Goal: Information Seeking & Learning: Learn about a topic

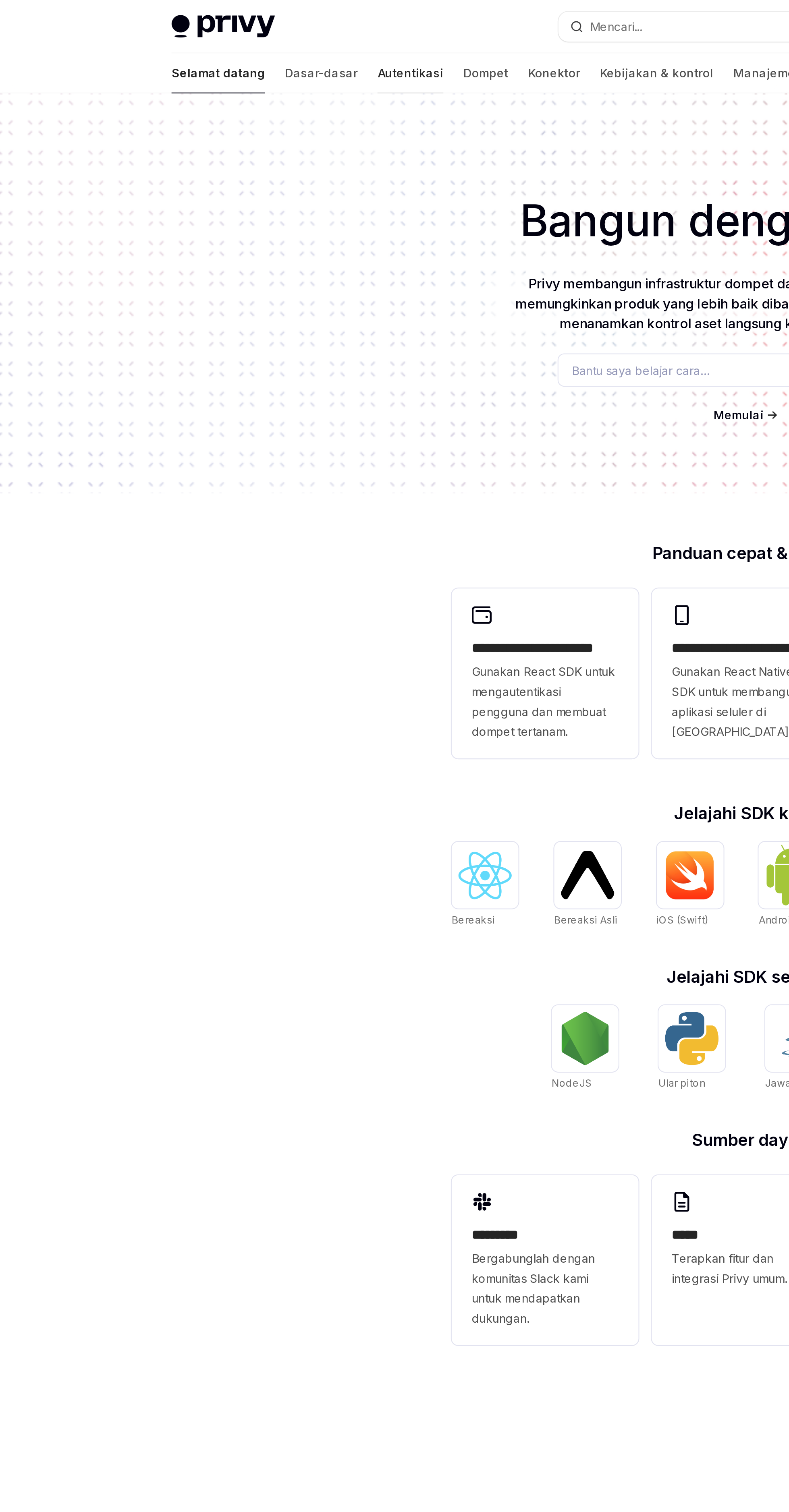
click at [217, 35] on font "Autentikasi" at bounding box center [232, 35] width 32 height 7
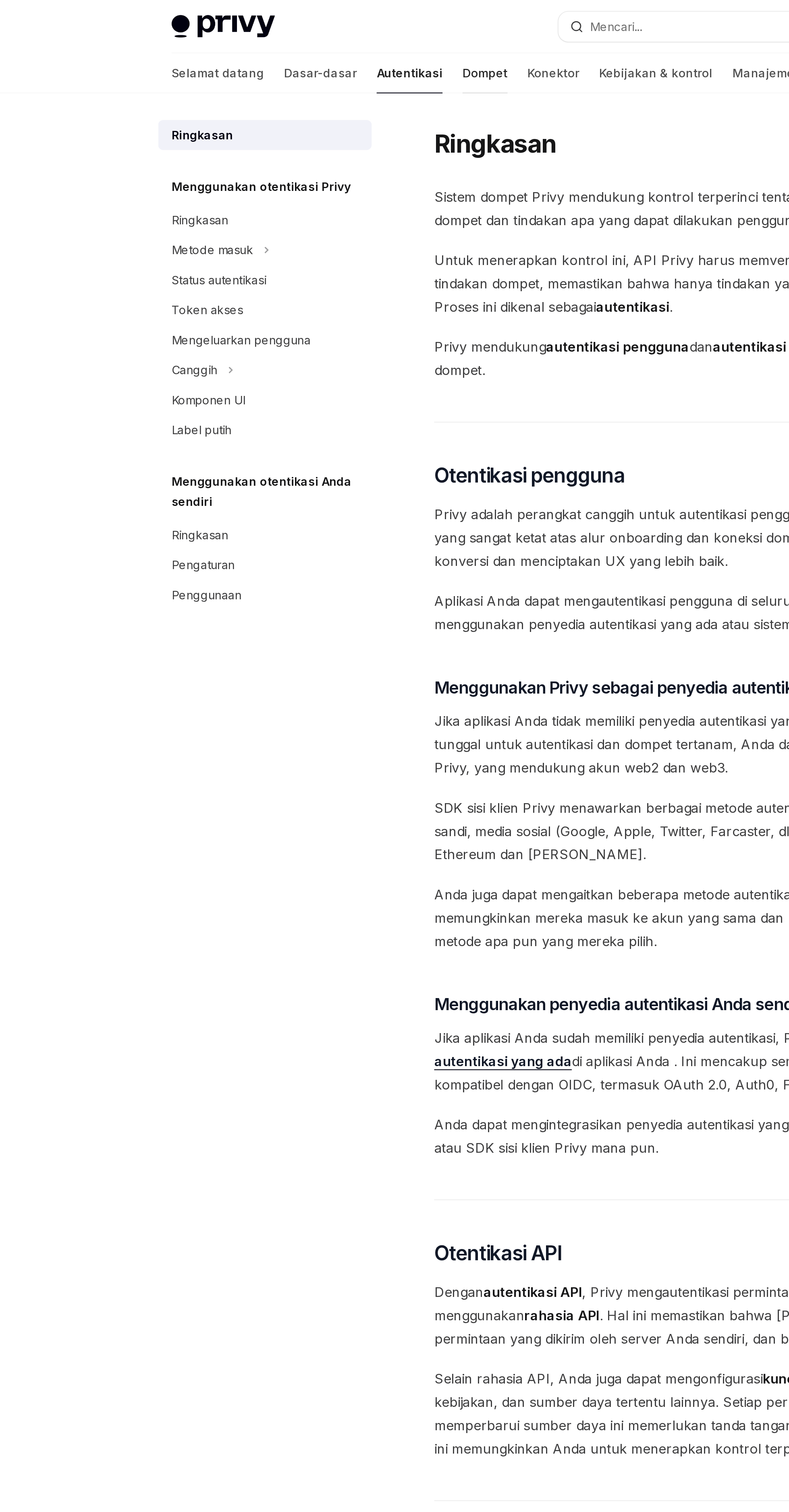
click at [258, 35] on font "Dompet" at bounding box center [268, 35] width 22 height 7
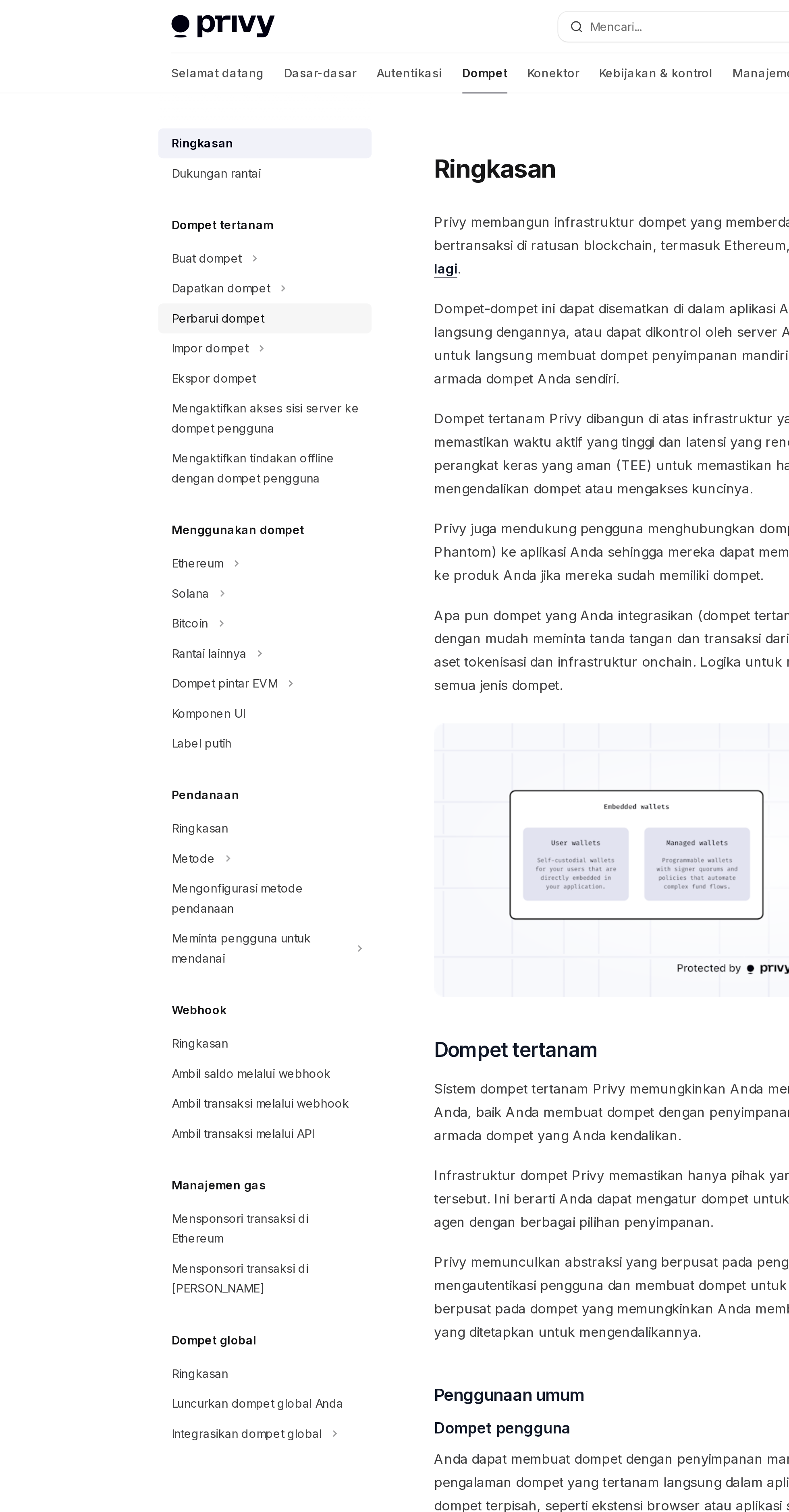
click at [152, 151] on font "Perbarui dompet" at bounding box center [140, 154] width 45 height 7
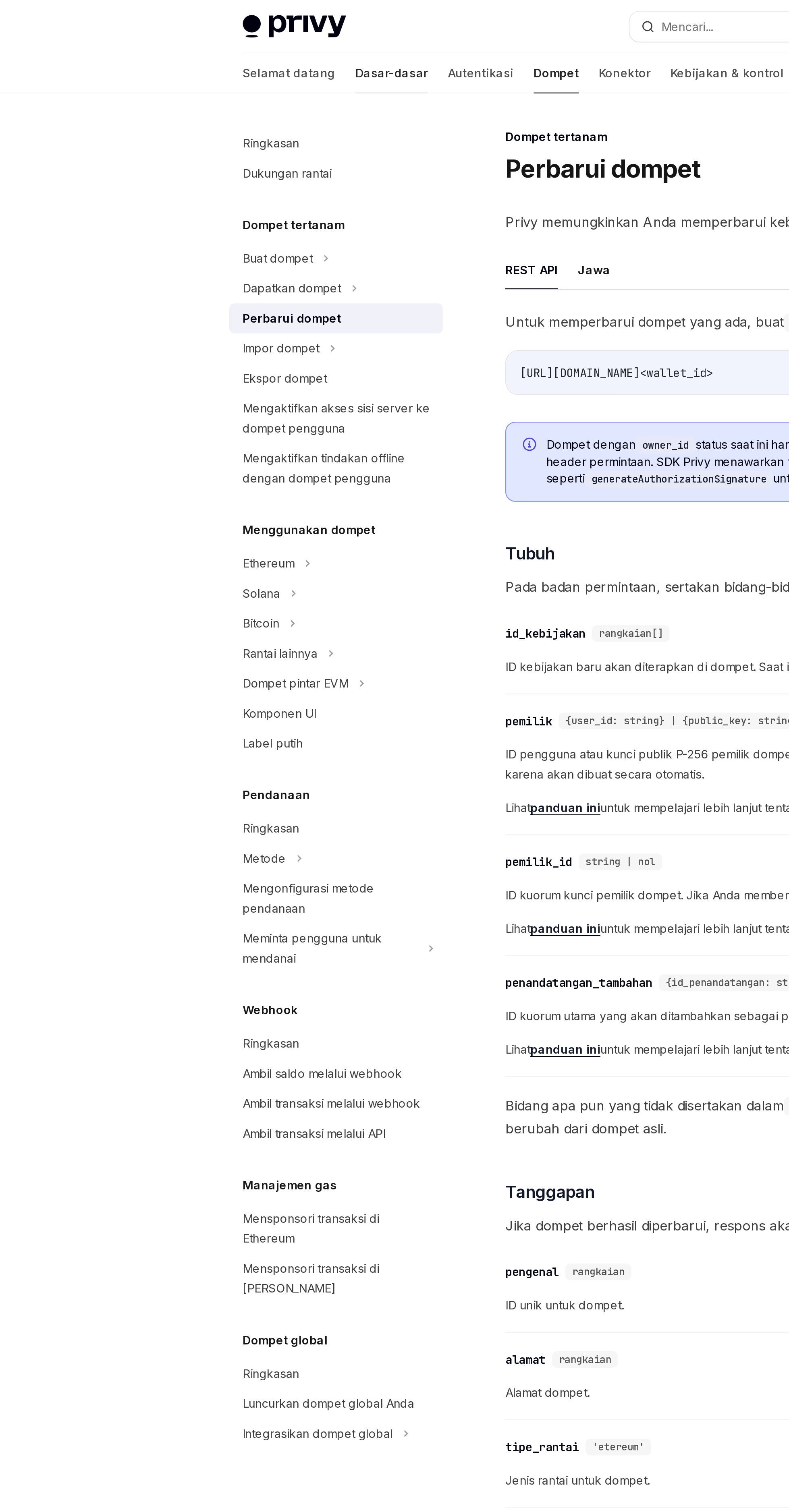
click at [171, 32] on font "Dasar-dasar" at bounding box center [189, 35] width 35 height 7
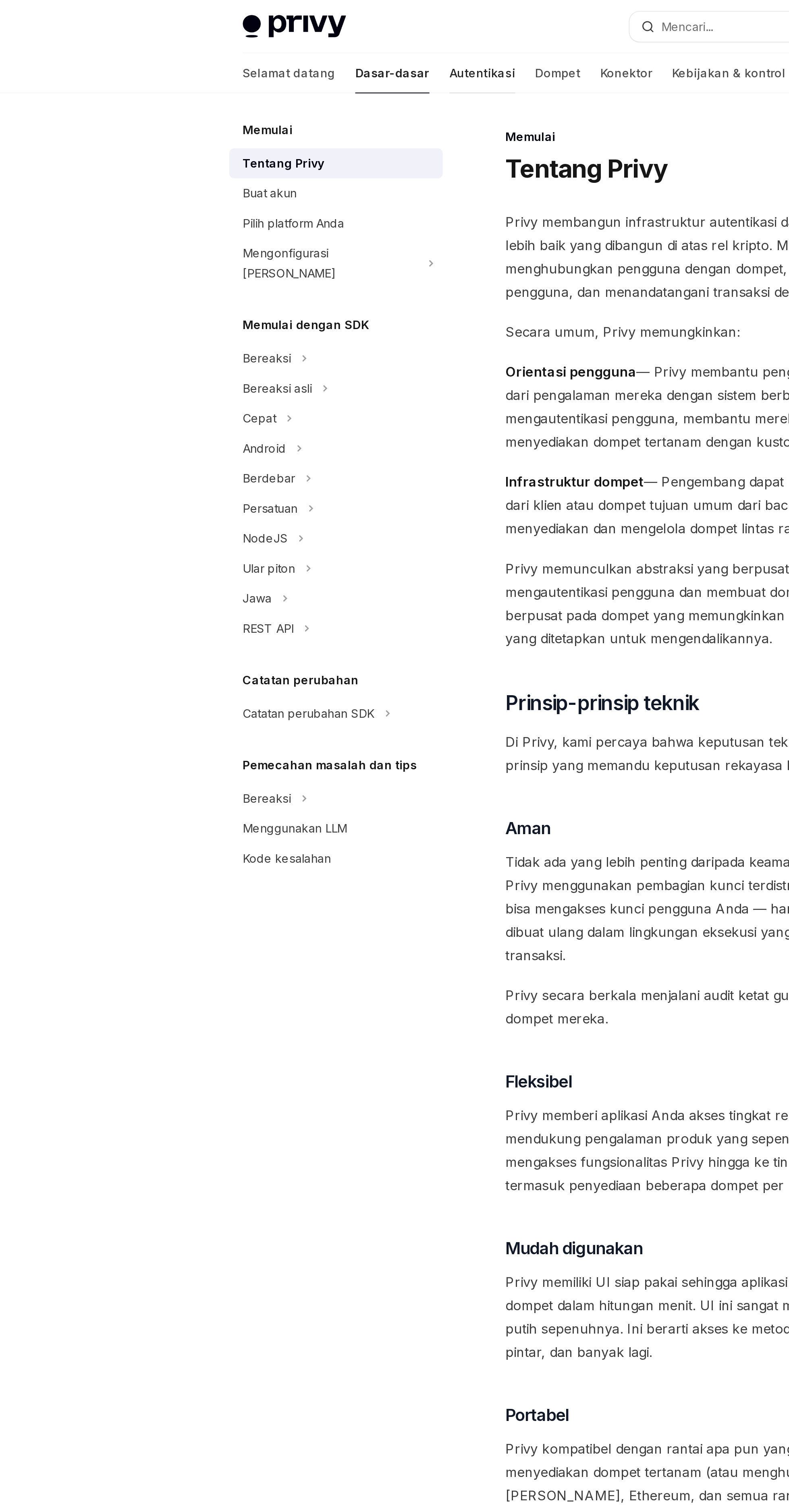
click at [217, 45] on div at bounding box center [233, 45] width 32 height 1
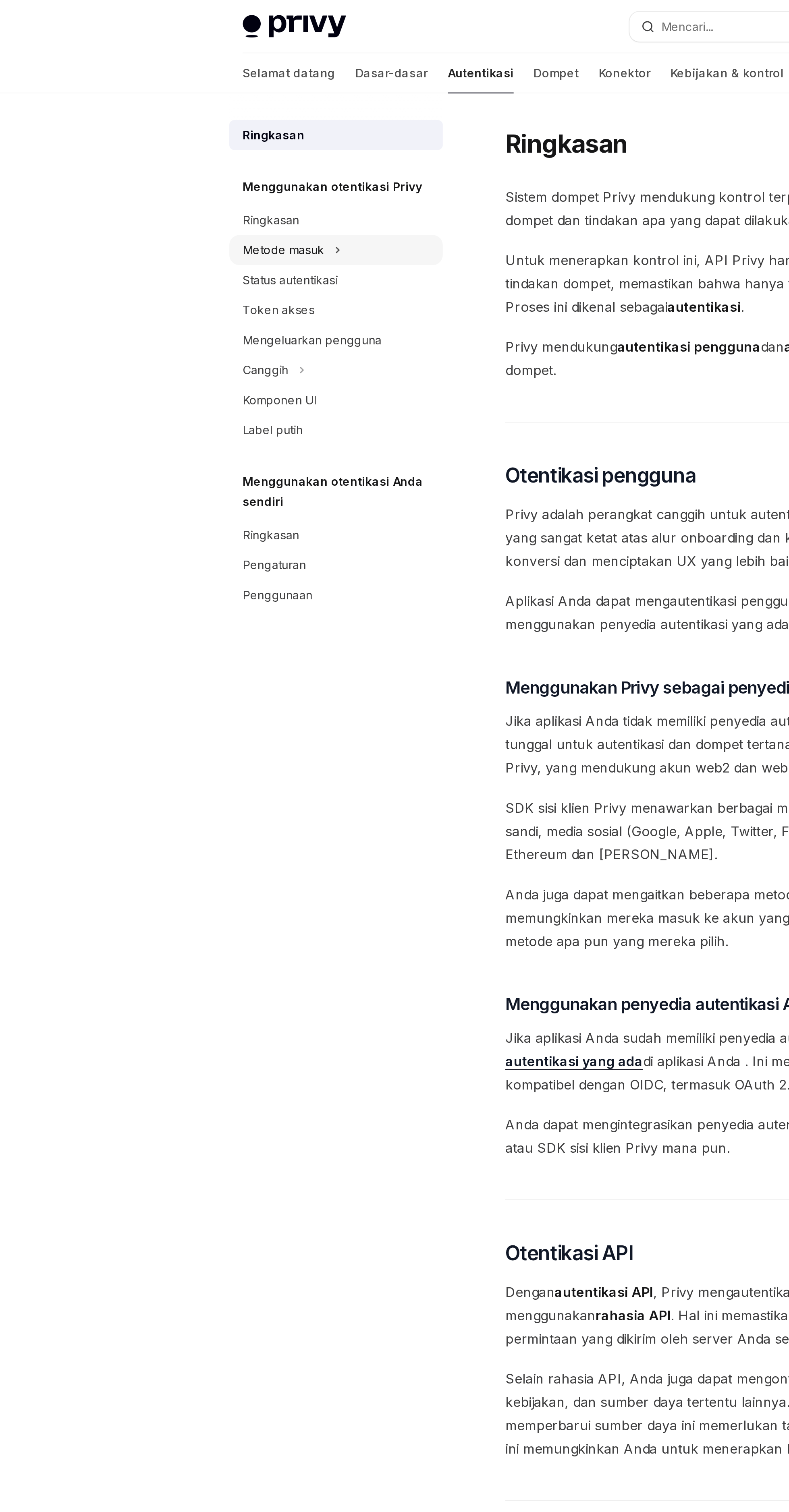
click at [163, 119] on icon at bounding box center [163, 121] width 3 height 9
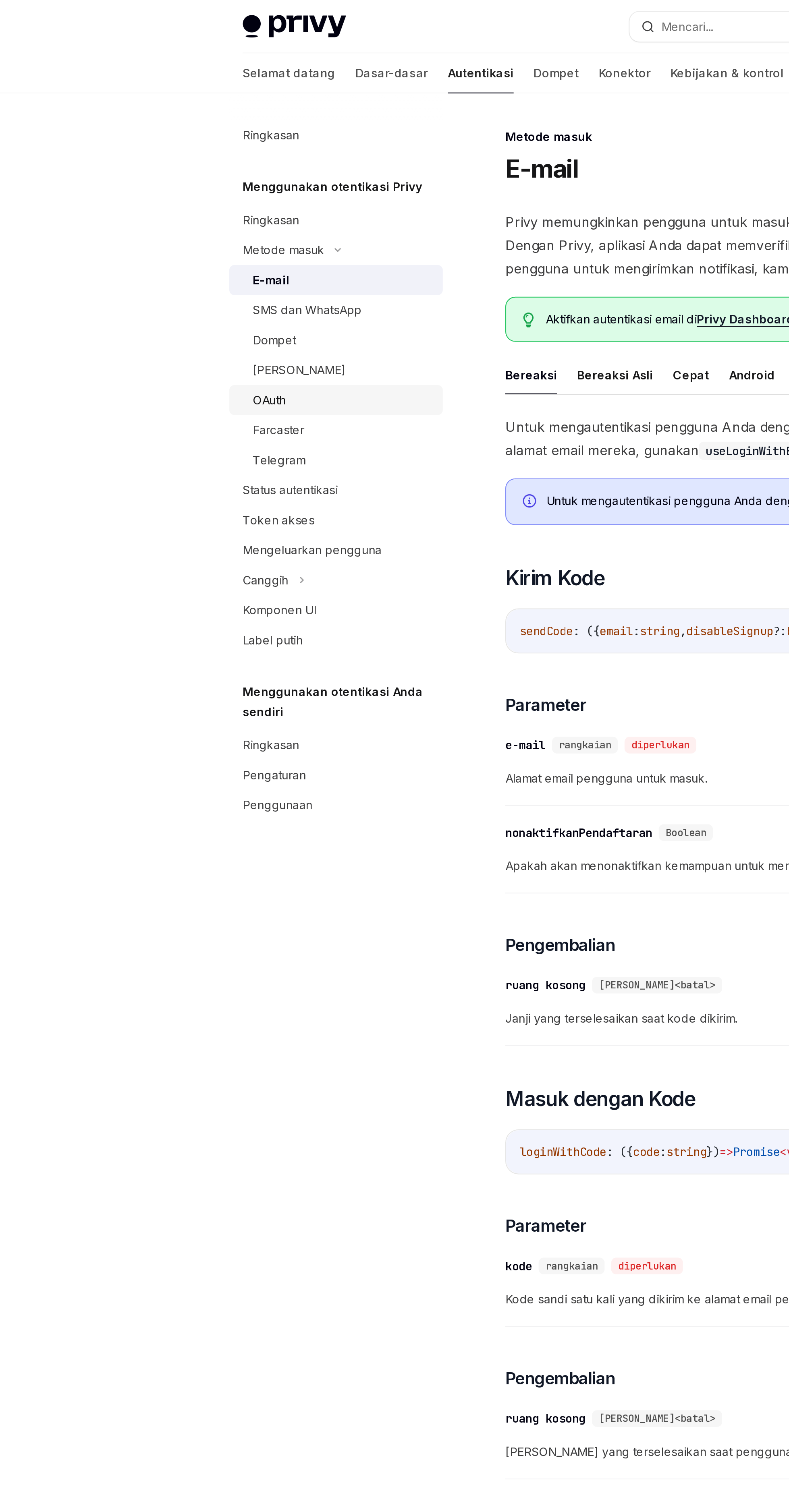
click at [140, 193] on div "OAuth" at bounding box center [166, 193] width 87 height 9
type textarea "*"
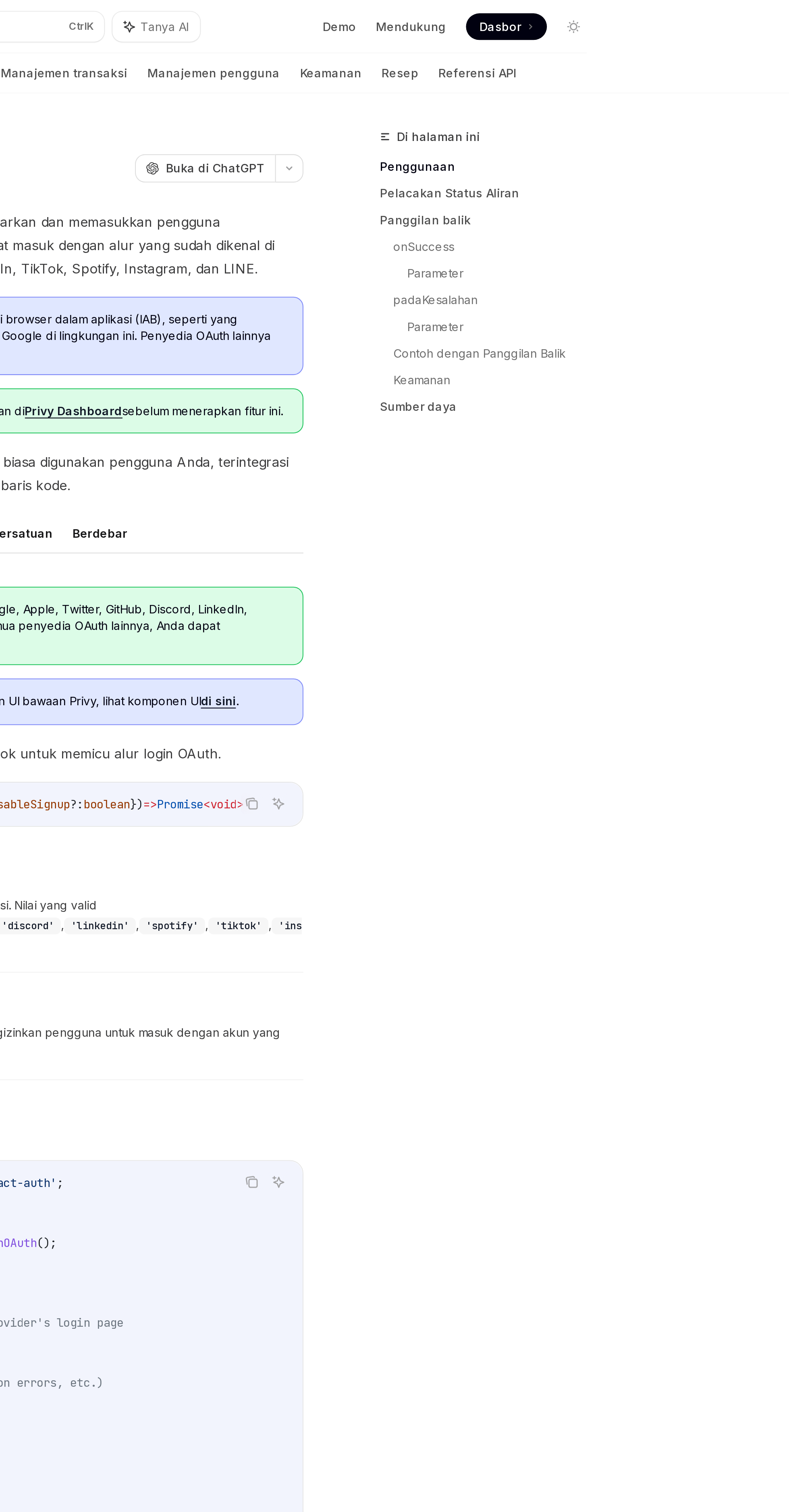
click at [644, 12] on icon at bounding box center [645, 13] width 1 height 8
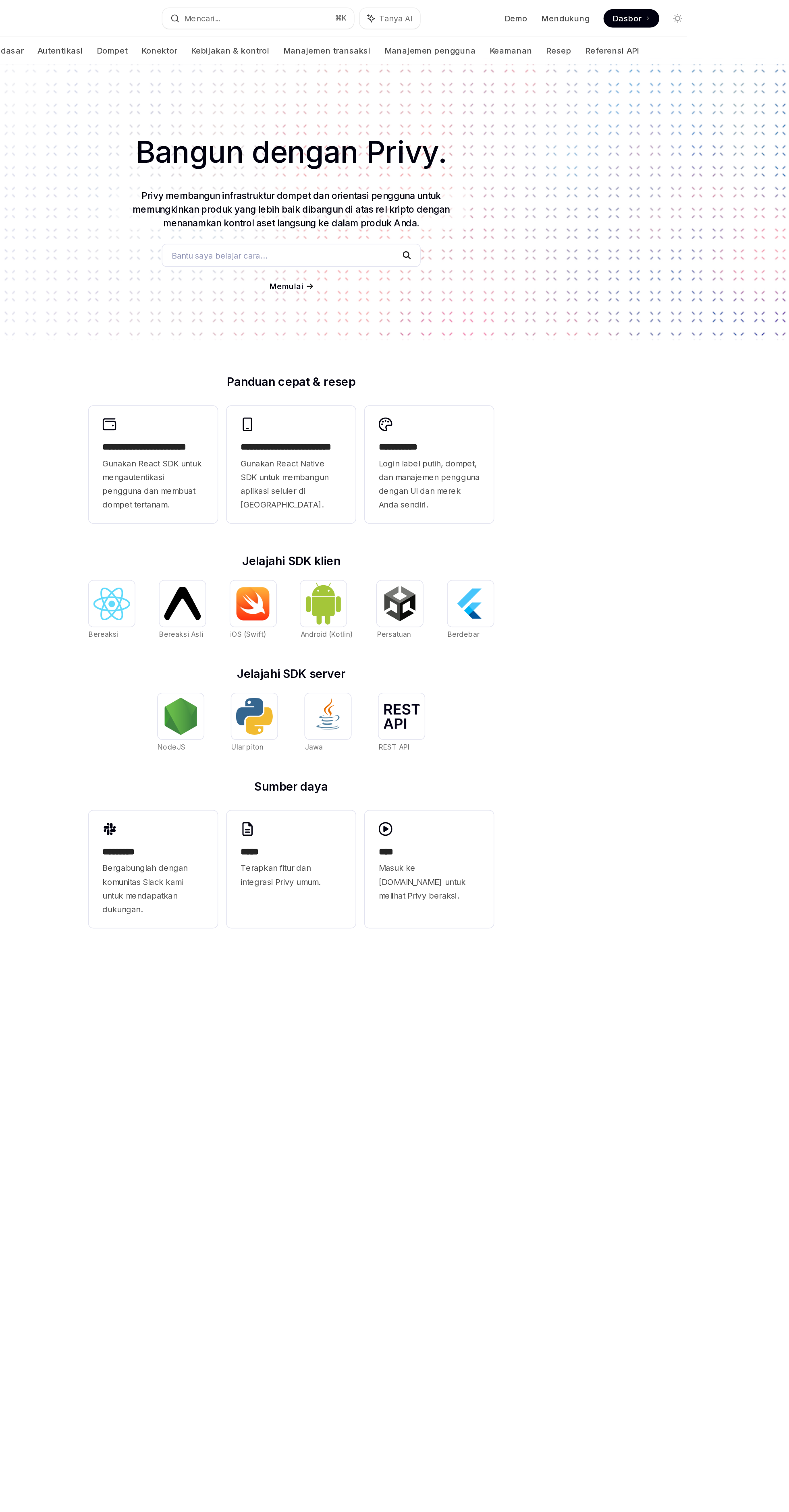
click at [644, 12] on icon at bounding box center [645, 13] width 1 height 8
